Goal: Task Accomplishment & Management: Use online tool/utility

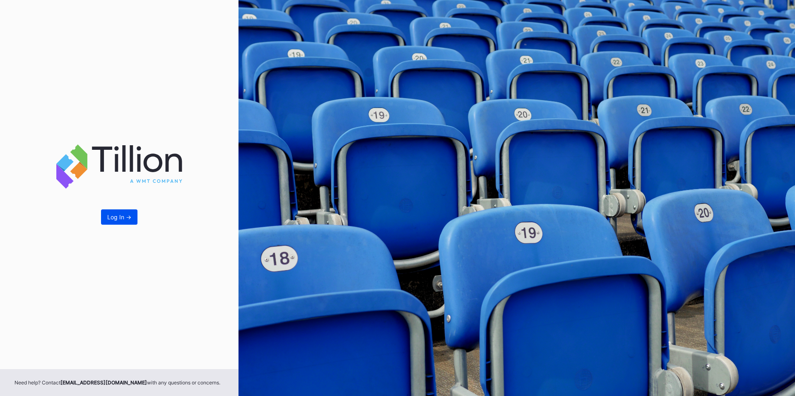
click at [114, 221] on button "Log In ->" at bounding box center [119, 216] width 36 height 15
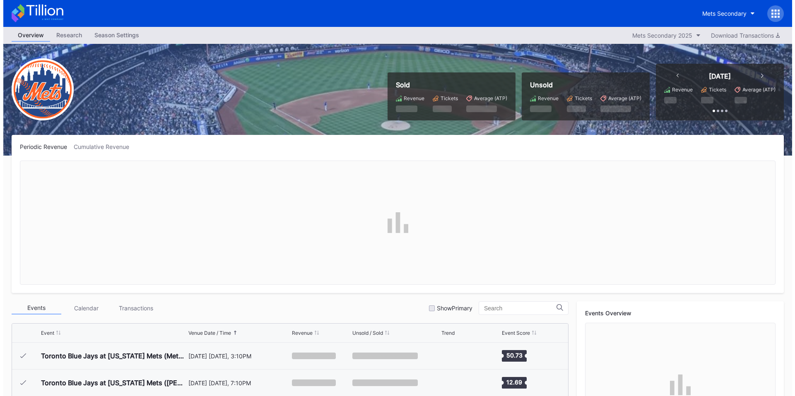
scroll to position [1587, 0]
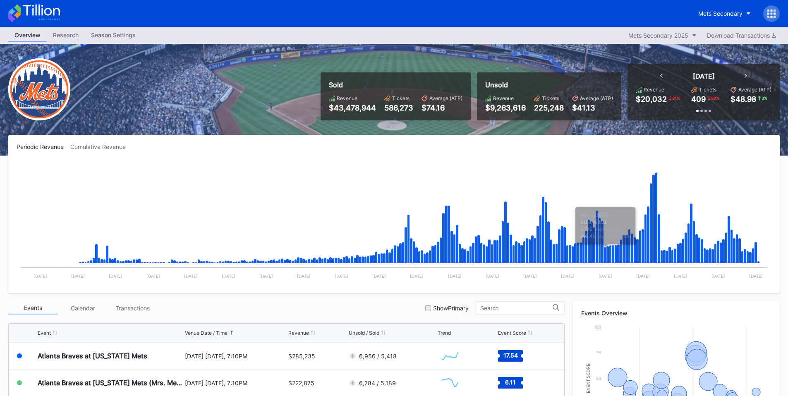
click at [765, 13] on div at bounding box center [771, 13] width 17 height 17
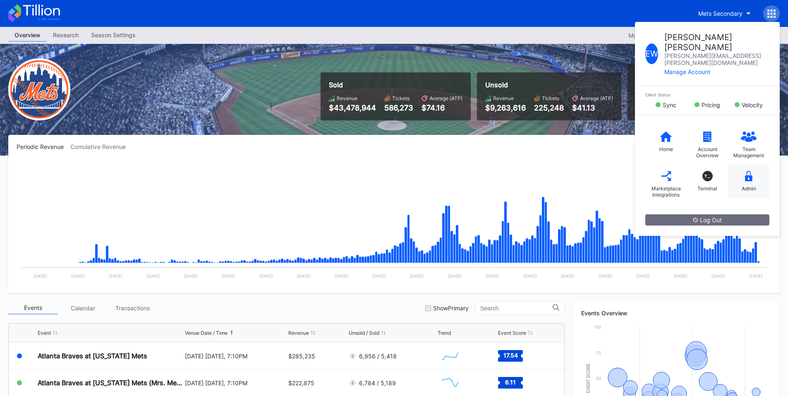
click at [754, 165] on div "Admin" at bounding box center [748, 181] width 41 height 33
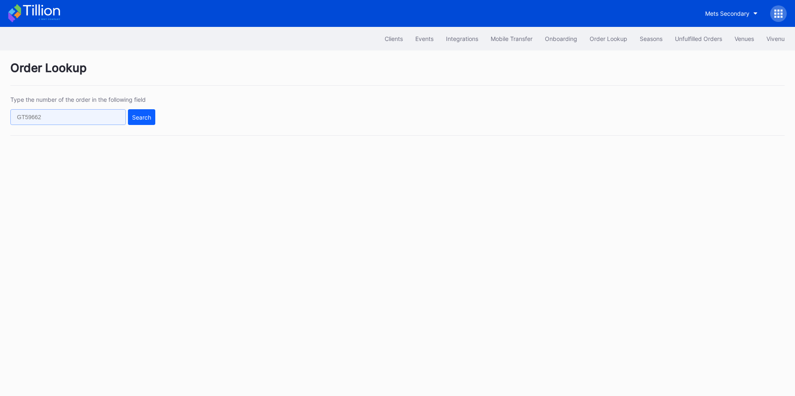
click at [79, 118] on input "text" at bounding box center [67, 117] width 115 height 16
paste input "620494872"
click at [158, 118] on div "Type the number of the order in the following field 620494872 Search" at bounding box center [397, 116] width 774 height 40
click at [146, 120] on div "Search" at bounding box center [141, 117] width 19 height 7
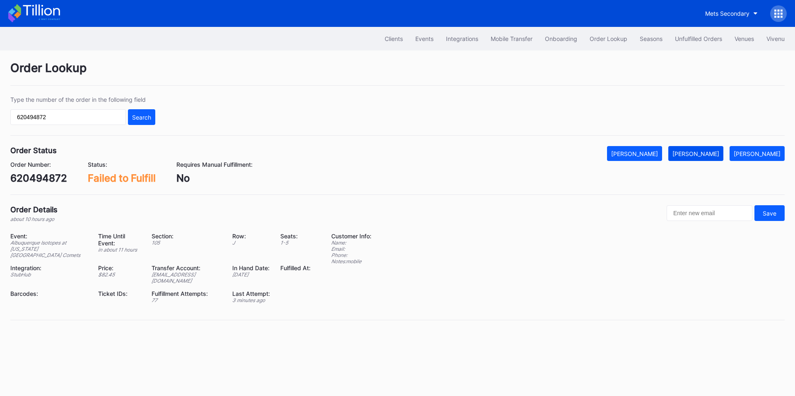
click at [710, 151] on div "[PERSON_NAME]" at bounding box center [695, 153] width 47 height 7
click at [84, 120] on input "620494872" at bounding box center [67, 117] width 115 height 16
click at [88, 120] on input "620494872" at bounding box center [67, 117] width 115 height 16
paste input "990359959"
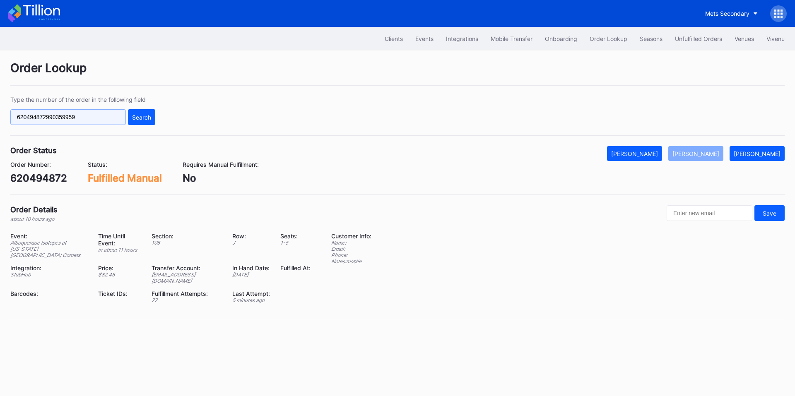
click at [83, 120] on input "620494872990359959" at bounding box center [67, 117] width 115 height 16
paste input "text"
click at [130, 121] on button "Search" at bounding box center [141, 117] width 27 height 16
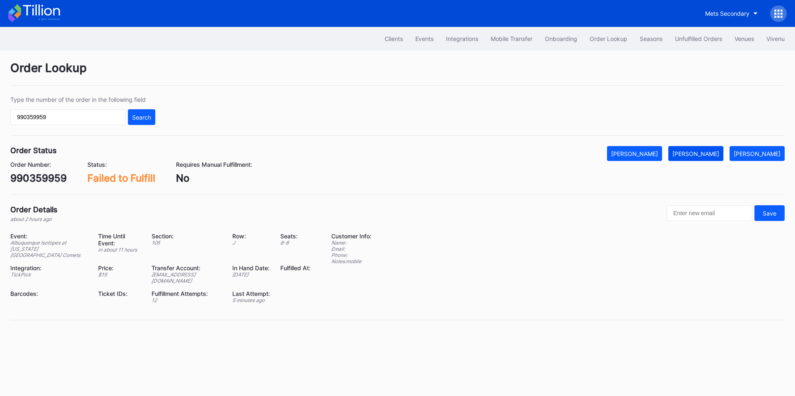
click at [712, 153] on div "[PERSON_NAME]" at bounding box center [695, 153] width 47 height 7
click at [85, 118] on input "990359959" at bounding box center [67, 117] width 115 height 16
paste input "617845541"
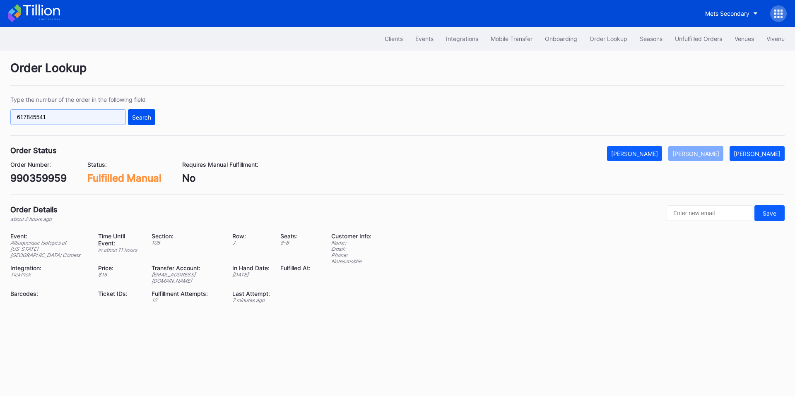
type input "617845541"
click at [134, 117] on div "Search" at bounding box center [141, 117] width 19 height 7
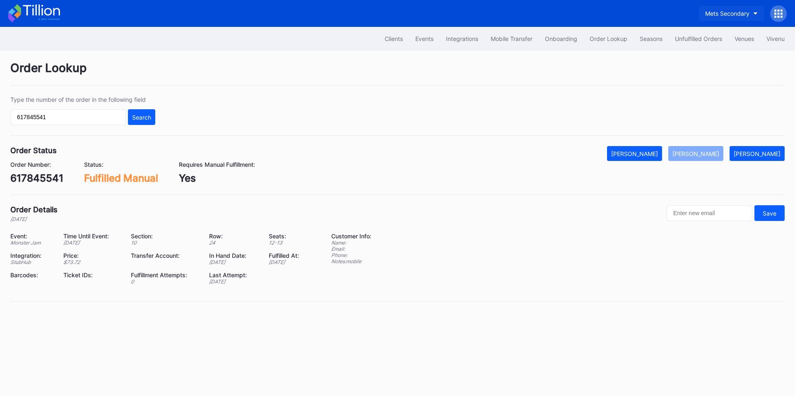
click at [720, 12] on div "Mets Secondary" at bounding box center [727, 13] width 44 height 7
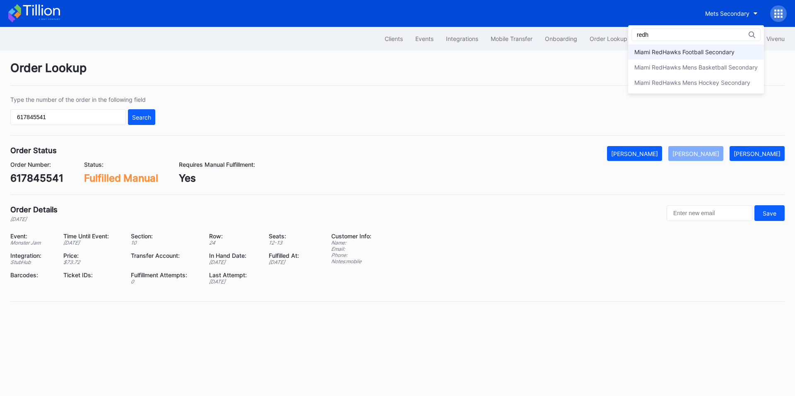
type input "redh"
click at [703, 45] on div "Miami RedHawks Football Secondary" at bounding box center [696, 51] width 136 height 15
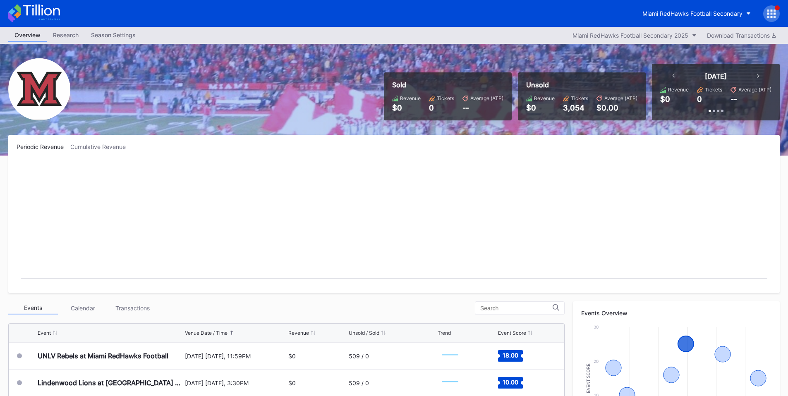
click at [773, 13] on icon at bounding box center [772, 14] width 8 height 8
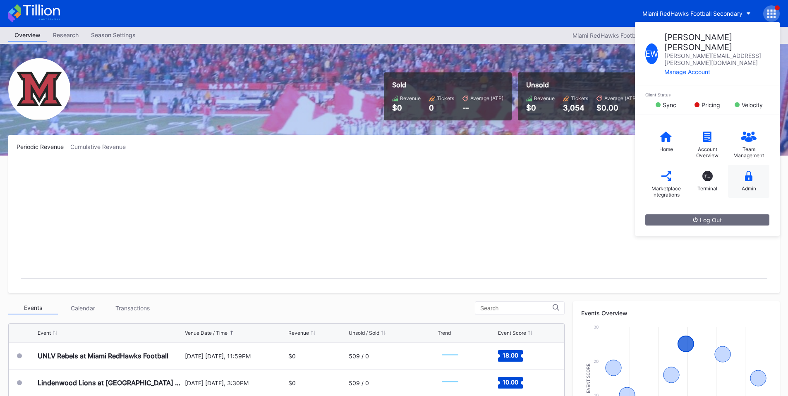
click at [753, 166] on div "Admin" at bounding box center [748, 181] width 41 height 33
